Goal: Task Accomplishment & Management: Manage account settings

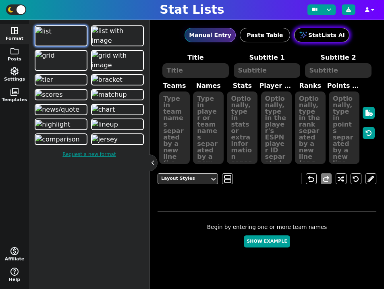
click at [323, 33] on button "StatLists AI" at bounding box center [321, 35] width 55 height 15
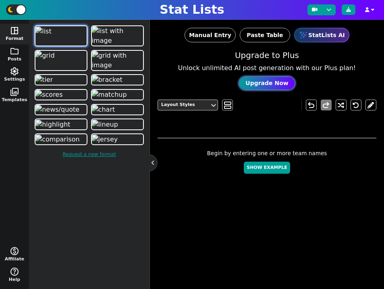
click at [269, 84] on button "Upgrade Now" at bounding box center [267, 83] width 55 height 13
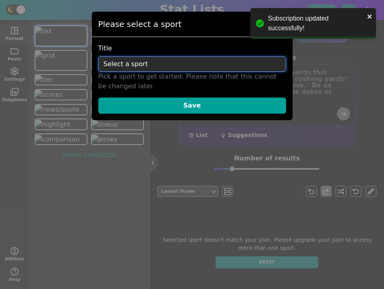
click at [196, 60] on select "Select a sport NFL NBA MLB NHL NCAA Soccer WNBA AFL F1" at bounding box center [192, 63] width 188 height 15
click at [177, 63] on select "Select a sport NFL NBA MLB NHL NCAA Soccer WNBA AFL F1" at bounding box center [192, 63] width 188 height 15
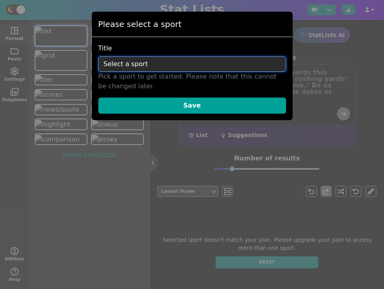
select select "nba"
click at [98, 56] on select "Select a sport NFL NBA MLB NHL NCAA Soccer WNBA AFL F1" at bounding box center [192, 63] width 188 height 15
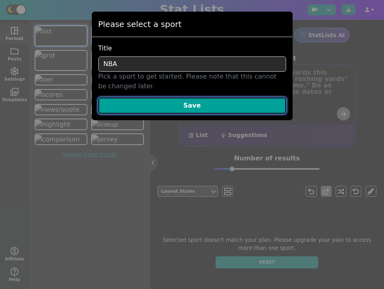
click at [188, 103] on button "Save" at bounding box center [192, 106] width 188 height 16
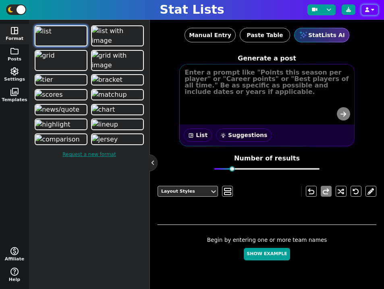
click at [371, 10] on button "button" at bounding box center [370, 10] width 17 height 10
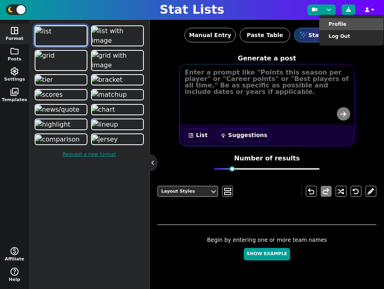
click at [363, 24] on li "Profile" at bounding box center [351, 24] width 65 height 12
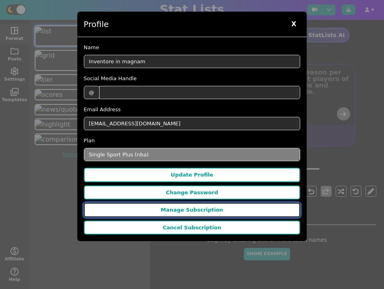
click at [193, 215] on button "Manage Subscription" at bounding box center [192, 210] width 217 height 15
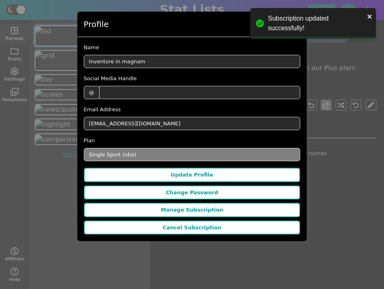
click at [211, 21] on div "Profile X" at bounding box center [192, 24] width 230 height 25
click at [372, 16] on icon "close" at bounding box center [370, 16] width 6 height 6
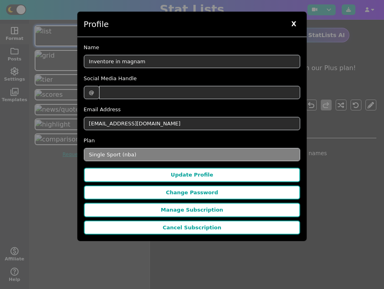
click at [295, 26] on span "X" at bounding box center [294, 24] width 13 height 12
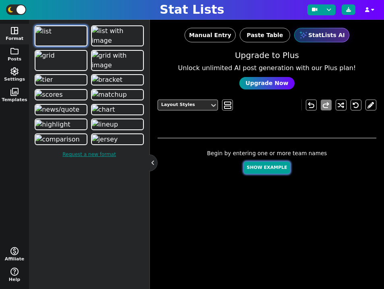
click at [260, 167] on button "Show Example" at bounding box center [267, 168] width 46 height 13
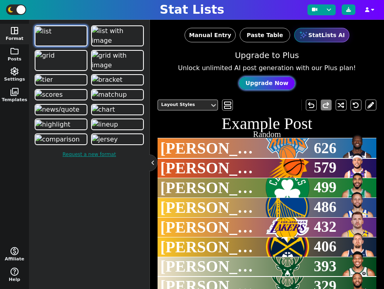
click at [270, 84] on button "Upgrade Now" at bounding box center [267, 83] width 55 height 13
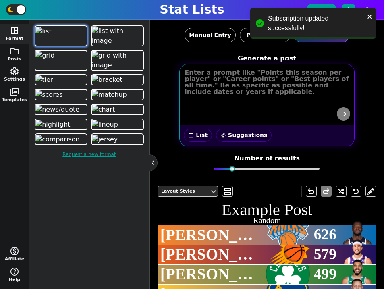
click at [247, 99] on textarea at bounding box center [268, 82] width 174 height 34
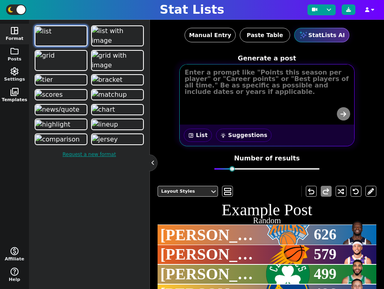
click at [16, 96] on span "photo_library" at bounding box center [15, 92] width 10 height 10
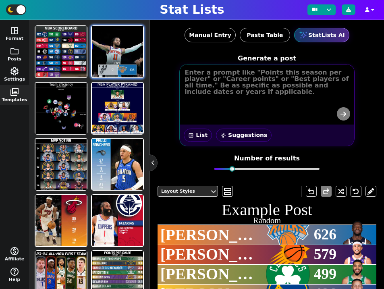
click at [111, 57] on img at bounding box center [117, 51] width 51 height 51
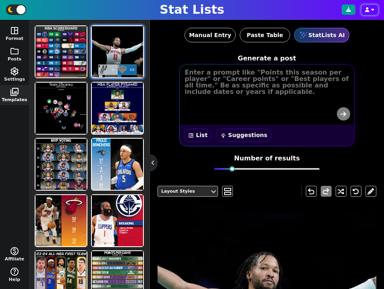
click at [378, 6] on button "button" at bounding box center [370, 10] width 17 height 10
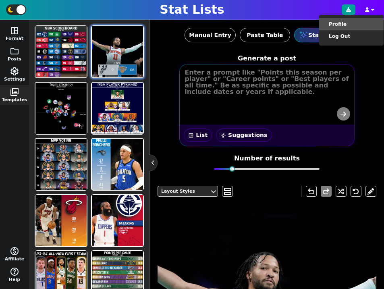
click at [358, 28] on li "Profile" at bounding box center [351, 24] width 65 height 12
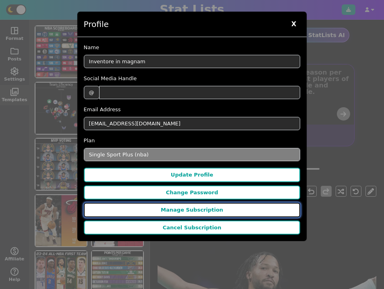
click at [196, 209] on button "Manage Subscription" at bounding box center [192, 210] width 217 height 15
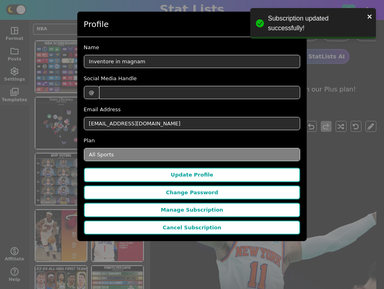
click at [215, 25] on div "Profile X" at bounding box center [192, 24] width 230 height 25
click at [370, 17] on icon "close" at bounding box center [370, 17] width 4 height 4
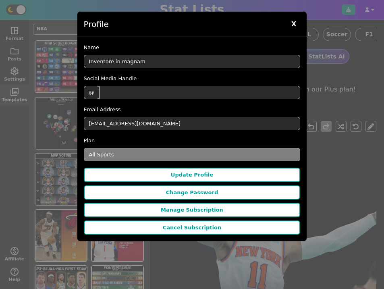
click at [292, 25] on body "Stat Lists Profile Log Out Subscription updated successfully! space_dashboard F…" at bounding box center [192, 144] width 384 height 289
click at [296, 23] on span "X" at bounding box center [294, 24] width 13 height 12
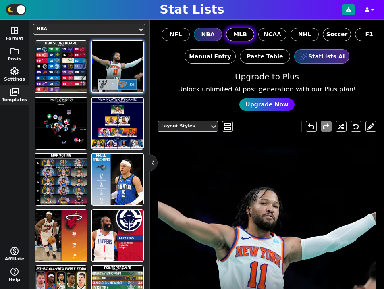
click at [236, 33] on span "MLB" at bounding box center [241, 34] width 14 height 8
click at [0, 0] on input "MLB" at bounding box center [0, 0] width 0 height 0
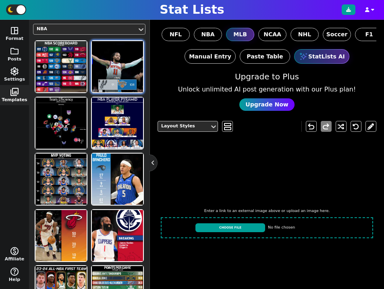
click at [61, 30] on div "NBA" at bounding box center [85, 29] width 97 height 7
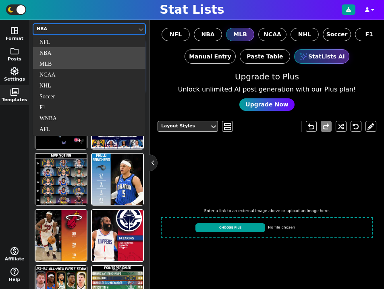
click at [60, 64] on div "MLB" at bounding box center [89, 63] width 113 height 11
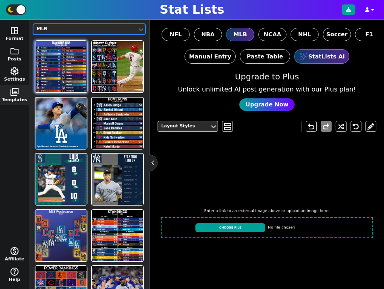
click at [75, 74] on img at bounding box center [60, 66] width 51 height 51
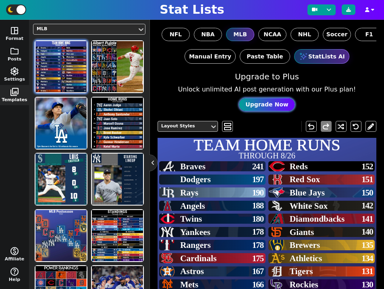
click at [259, 104] on button "Upgrade Now" at bounding box center [267, 104] width 55 height 13
click at [273, 106] on button "Upgrade Now" at bounding box center [267, 104] width 55 height 13
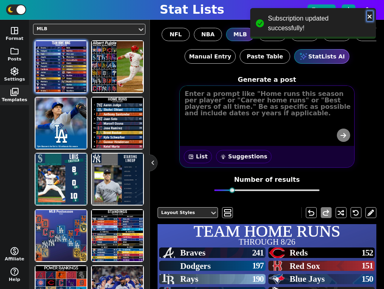
click at [367, 18] on icon "close" at bounding box center [370, 16] width 6 height 6
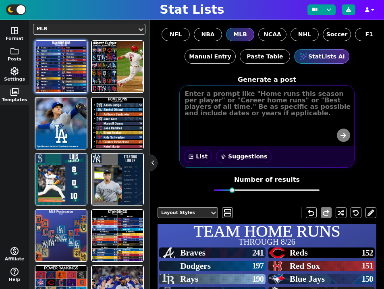
click at [373, 10] on div "Subscription updated successfully!" at bounding box center [313, 7] width 129 height 3
click at [372, 11] on icon "button" at bounding box center [372, 9] width 3 height 5
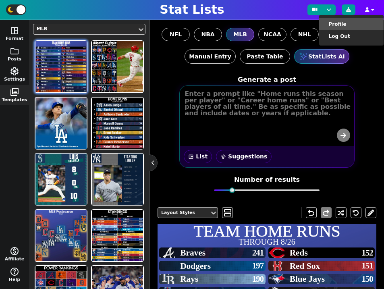
click at [356, 27] on li "Profile" at bounding box center [351, 24] width 65 height 12
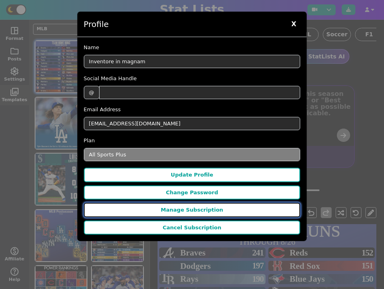
click at [196, 207] on button "Manage Subscription" at bounding box center [192, 210] width 217 height 15
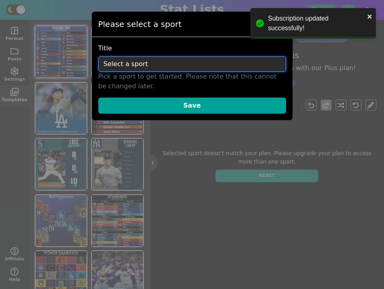
click at [175, 67] on select "Select a sport NFL NBA MLB NHL NCAA Soccer WNBA AFL F1" at bounding box center [192, 63] width 188 height 15
select select "nfl"
click at [98, 56] on select "Select a sport NFL NBA MLB NHL NCAA Soccer WNBA AFL F1" at bounding box center [192, 63] width 188 height 15
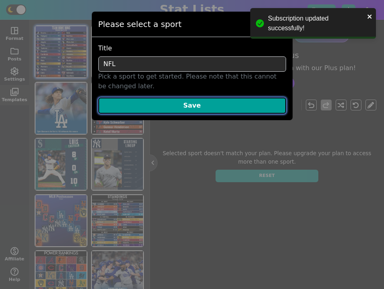
click at [192, 105] on button "Save" at bounding box center [192, 106] width 188 height 16
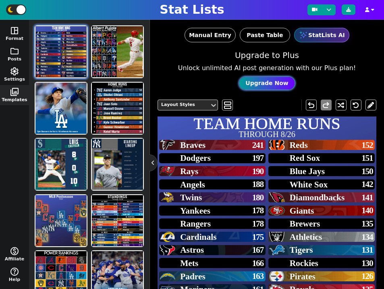
click at [271, 85] on button "Upgrade Now" at bounding box center [267, 83] width 55 height 13
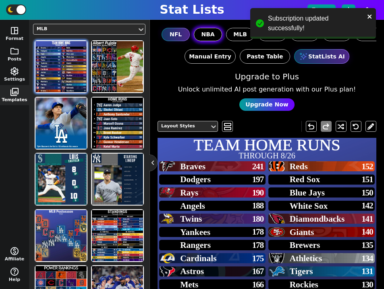
click at [208, 32] on span "NBA" at bounding box center [207, 34] width 13 height 8
click at [0, 0] on input "NBA" at bounding box center [0, 0] width 0 height 0
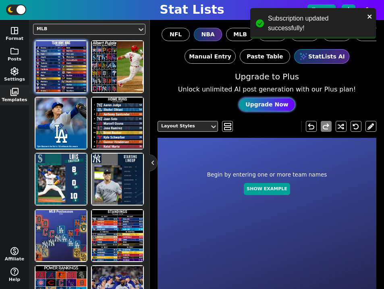
click at [271, 104] on button "Upgrade Now" at bounding box center [267, 104] width 55 height 13
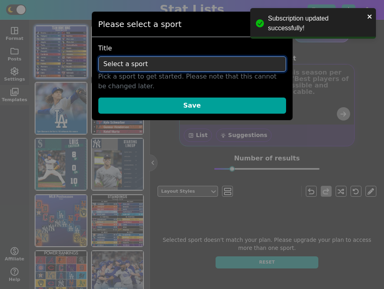
click at [177, 64] on select "Select a sport NFL NBA MLB NHL NCAA Soccer WNBA AFL F1" at bounding box center [192, 63] width 188 height 15
select select "mlb"
click at [98, 56] on select "Select a sport NFL NBA MLB NHL NCAA Soccer WNBA AFL F1" at bounding box center [192, 63] width 188 height 15
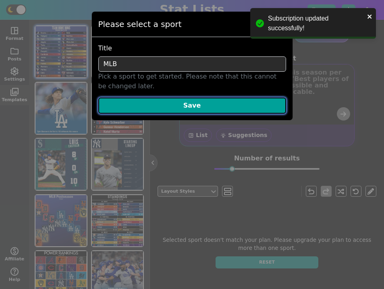
click at [187, 113] on button "Save" at bounding box center [192, 106] width 188 height 16
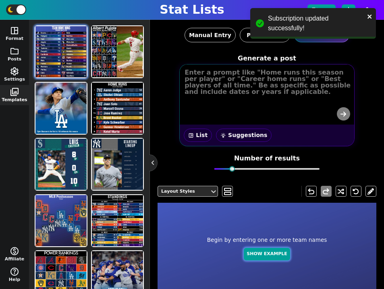
click at [273, 253] on button "Show Example" at bounding box center [267, 254] width 46 height 13
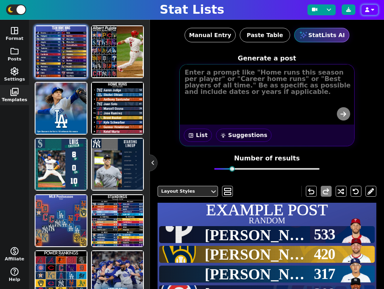
click at [366, 8] on icon "button" at bounding box center [367, 9] width 4 height 5
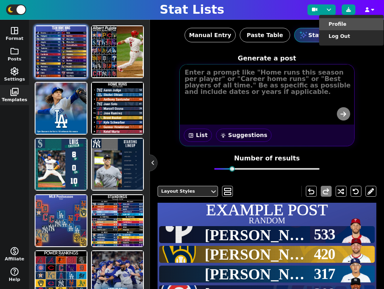
click at [357, 28] on li "Profile" at bounding box center [351, 24] width 65 height 12
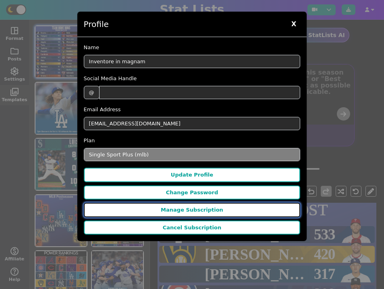
click at [218, 216] on button "Manage Subscription" at bounding box center [192, 210] width 217 height 15
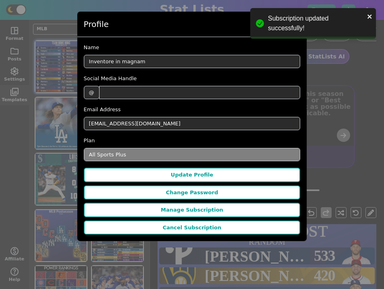
click at [215, 22] on div "Profile X" at bounding box center [192, 24] width 230 height 25
click at [353, 110] on div "Profile X Name Inventore in magnam Social Media Handle @ Email Address [EMAIL_A…" at bounding box center [192, 144] width 384 height 289
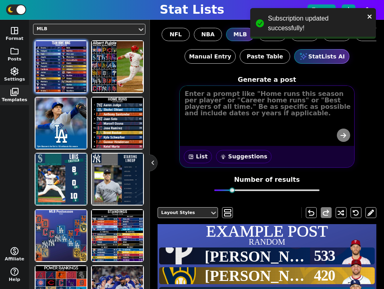
click at [244, 156] on button "wb_incandescent Suggestions" at bounding box center [244, 156] width 56 height 13
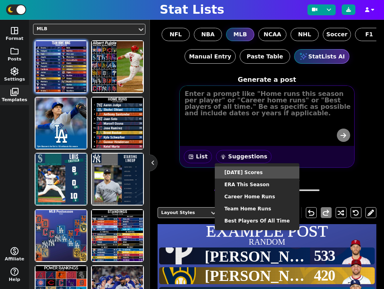
click at [254, 169] on li "[DATE] Scores" at bounding box center [257, 173] width 85 height 12
type textarea "Scores for [DATE]"
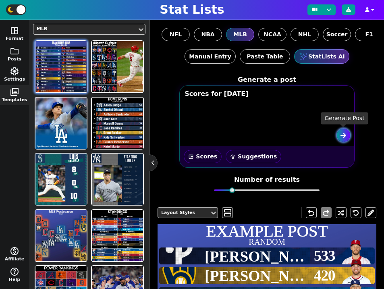
click at [345, 131] on button "submit" at bounding box center [343, 135] width 13 height 13
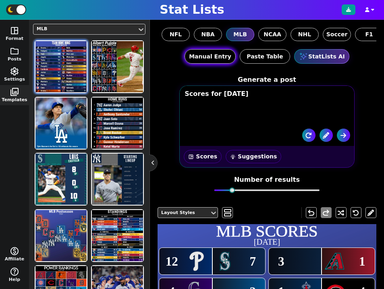
click at [197, 56] on button "Manual Entry" at bounding box center [210, 56] width 51 height 15
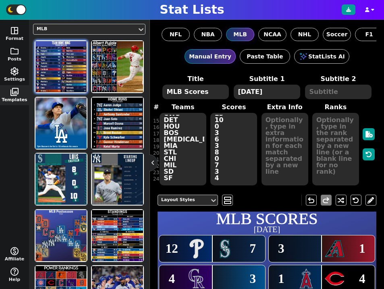
click at [176, 160] on textarea "PHI SEA CLE ARI COL LAD LAA CIN KC TEX PIT TOR ATL CWS DET HOU BOS [MEDICAL_DAT…" at bounding box center [183, 149] width 47 height 73
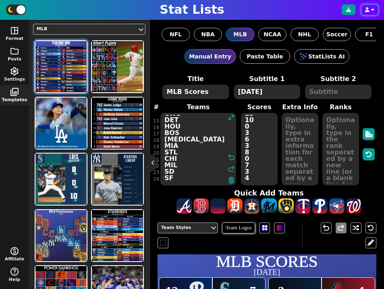
click at [370, 12] on button "button" at bounding box center [370, 10] width 17 height 10
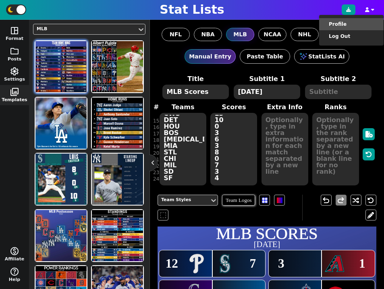
click at [361, 25] on li "Profile" at bounding box center [351, 24] width 65 height 12
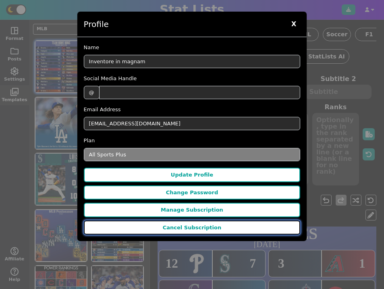
click at [208, 229] on button "Cancel Subscription" at bounding box center [192, 228] width 217 height 15
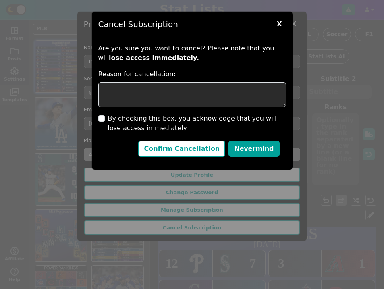
click at [129, 117] on label "By checking this box, you acknowledge that you will lose access immediately." at bounding box center [197, 123] width 178 height 19
click at [105, 117] on input "By checking this box, you acknowledge that you will lose access immediately." at bounding box center [101, 118] width 6 height 6
checkbox input "true"
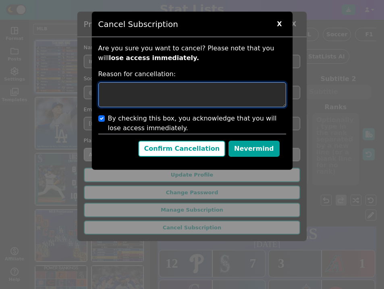
click at [143, 97] on textarea at bounding box center [192, 94] width 188 height 25
type textarea "test"
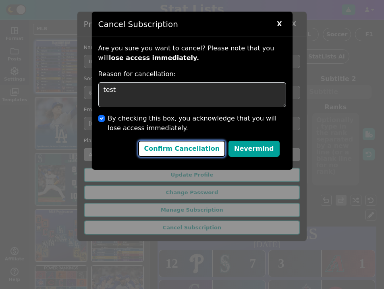
click at [190, 148] on button "Confirm Cancellation" at bounding box center [181, 149] width 87 height 16
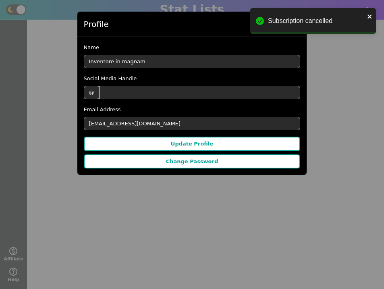
click at [219, 27] on div "Profile X" at bounding box center [192, 24] width 230 height 25
click at [325, 90] on div "Profile X Name Inventore in magnam Social Media Handle @ Email Address [EMAIL_A…" at bounding box center [192, 144] width 384 height 289
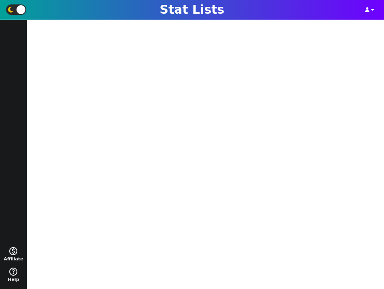
scroll to position [8, 0]
